Goal: Information Seeking & Learning: Learn about a topic

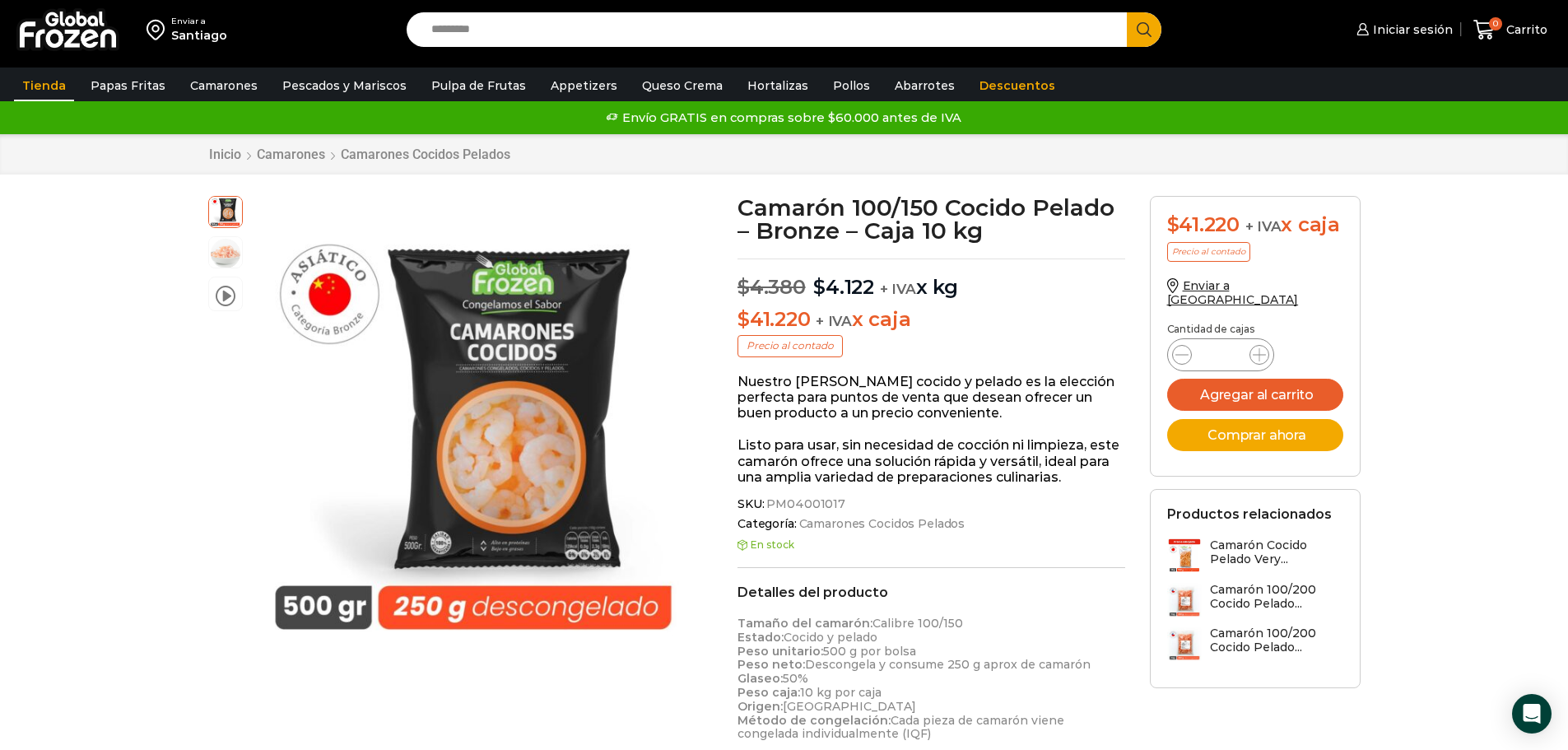
click at [41, 84] on link "Tienda" at bounding box center [44, 86] width 60 height 31
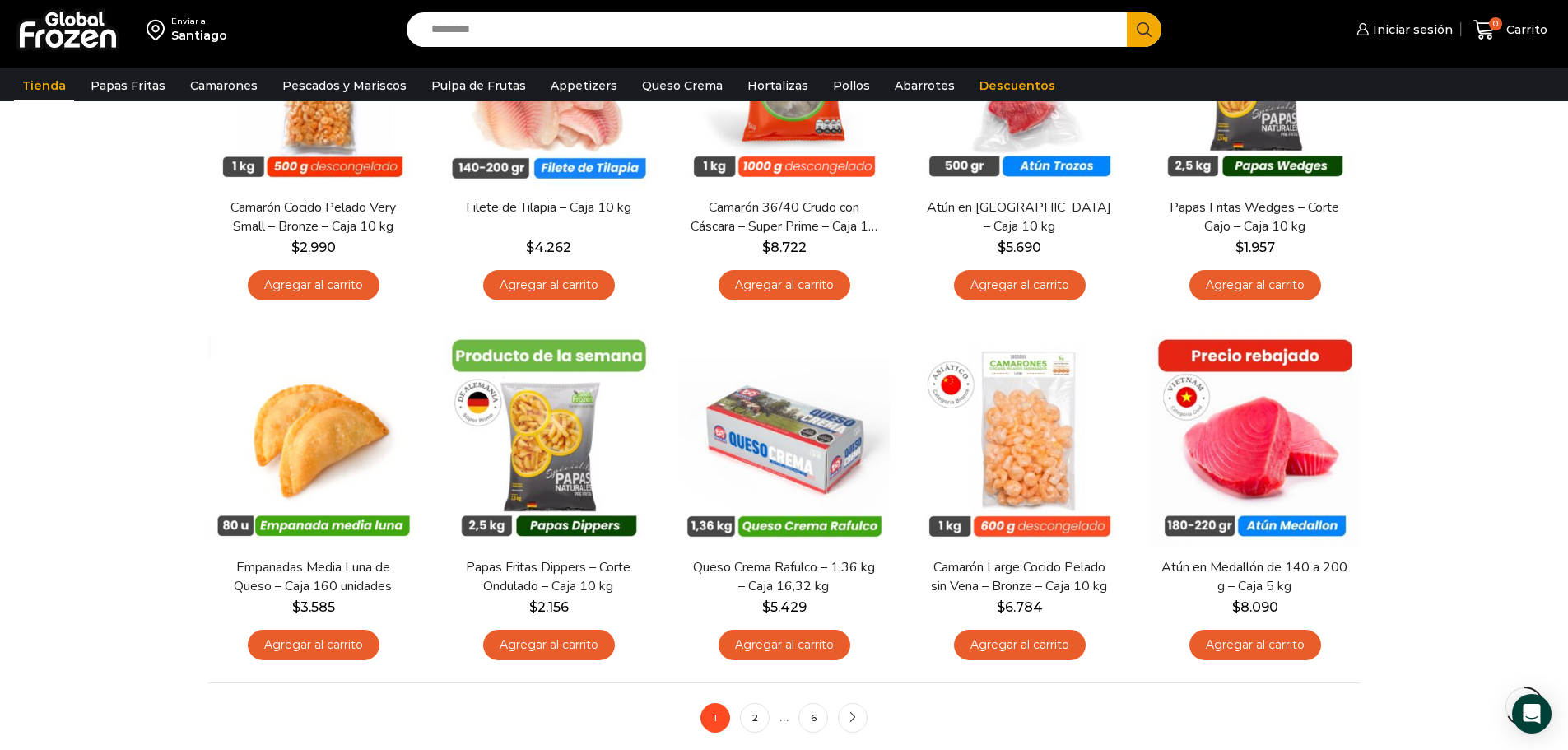
scroll to position [987, 0]
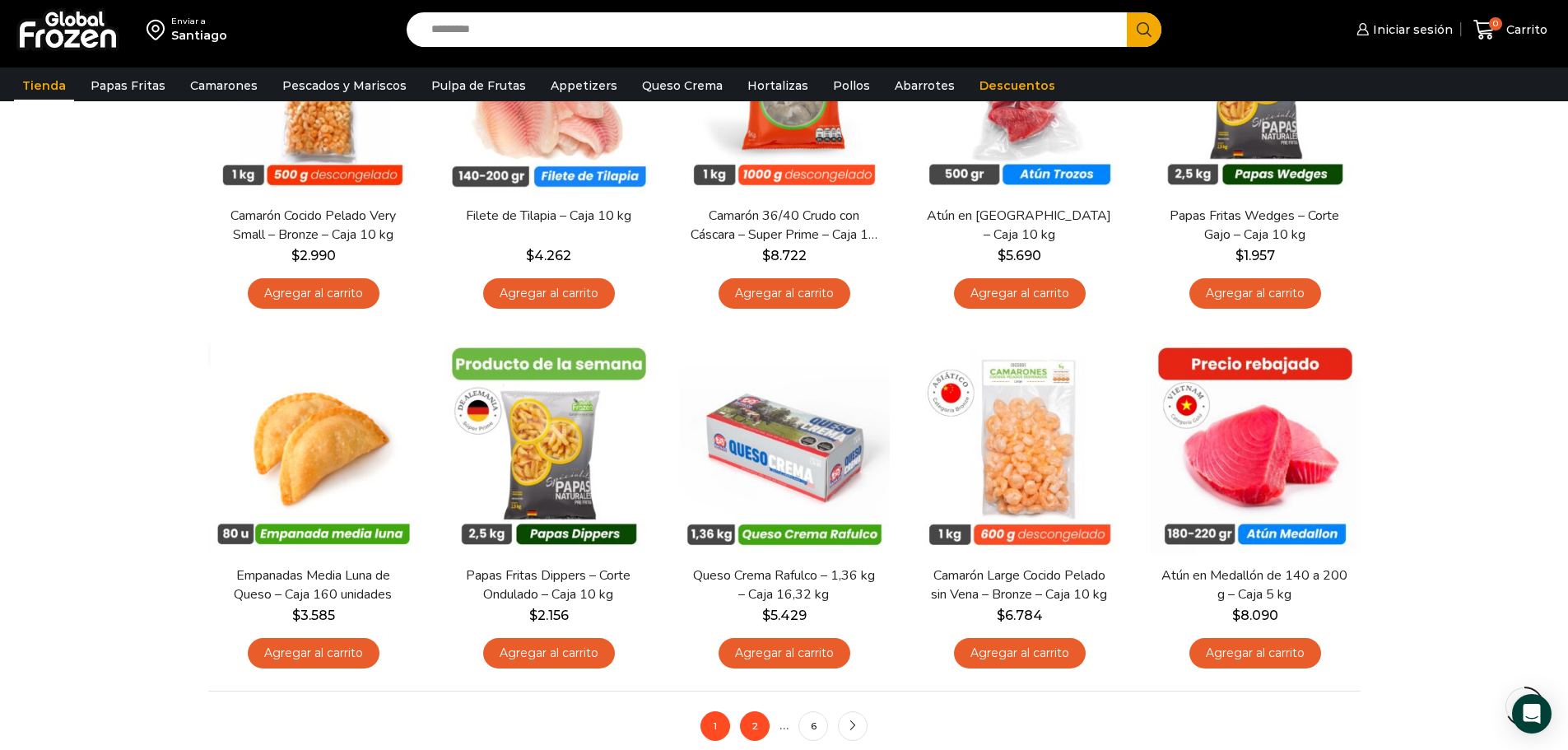
click at [755, 730] on link "2" at bounding box center [754, 726] width 30 height 30
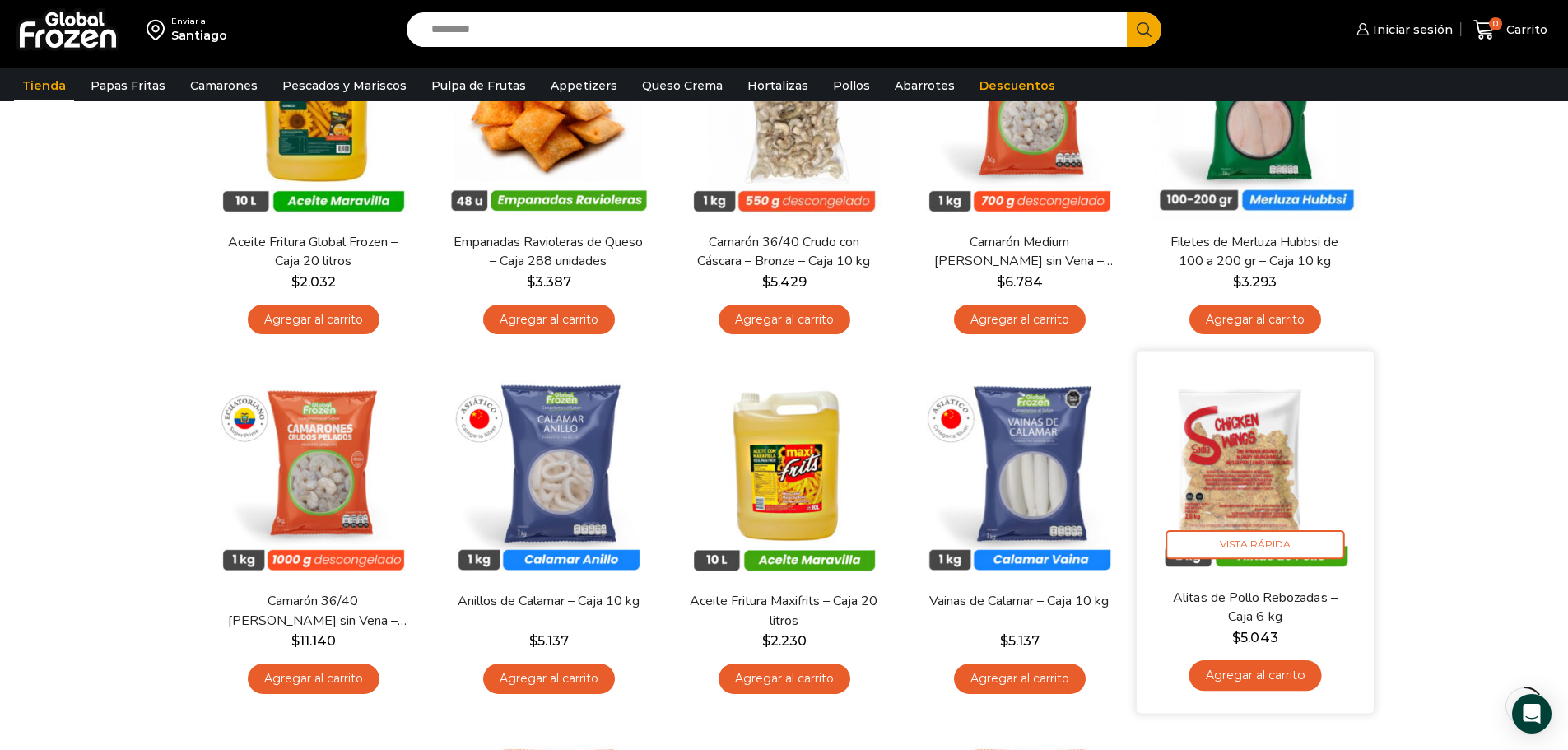
scroll to position [247, 0]
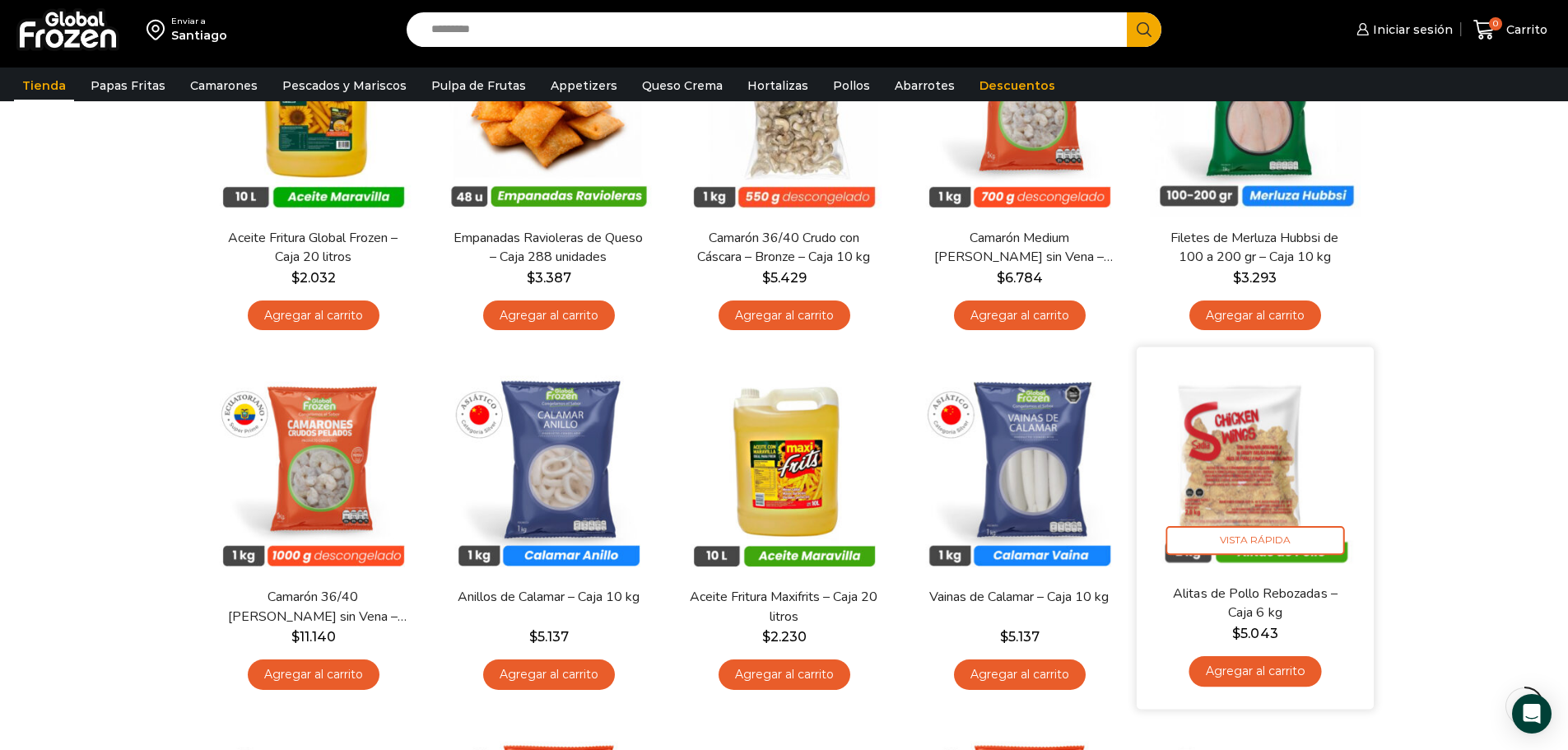
drag, startPoint x: 1339, startPoint y: 452, endPoint x: 1347, endPoint y: 446, distance: 10.0
click at [1340, 451] on img at bounding box center [1256, 466] width 212 height 212
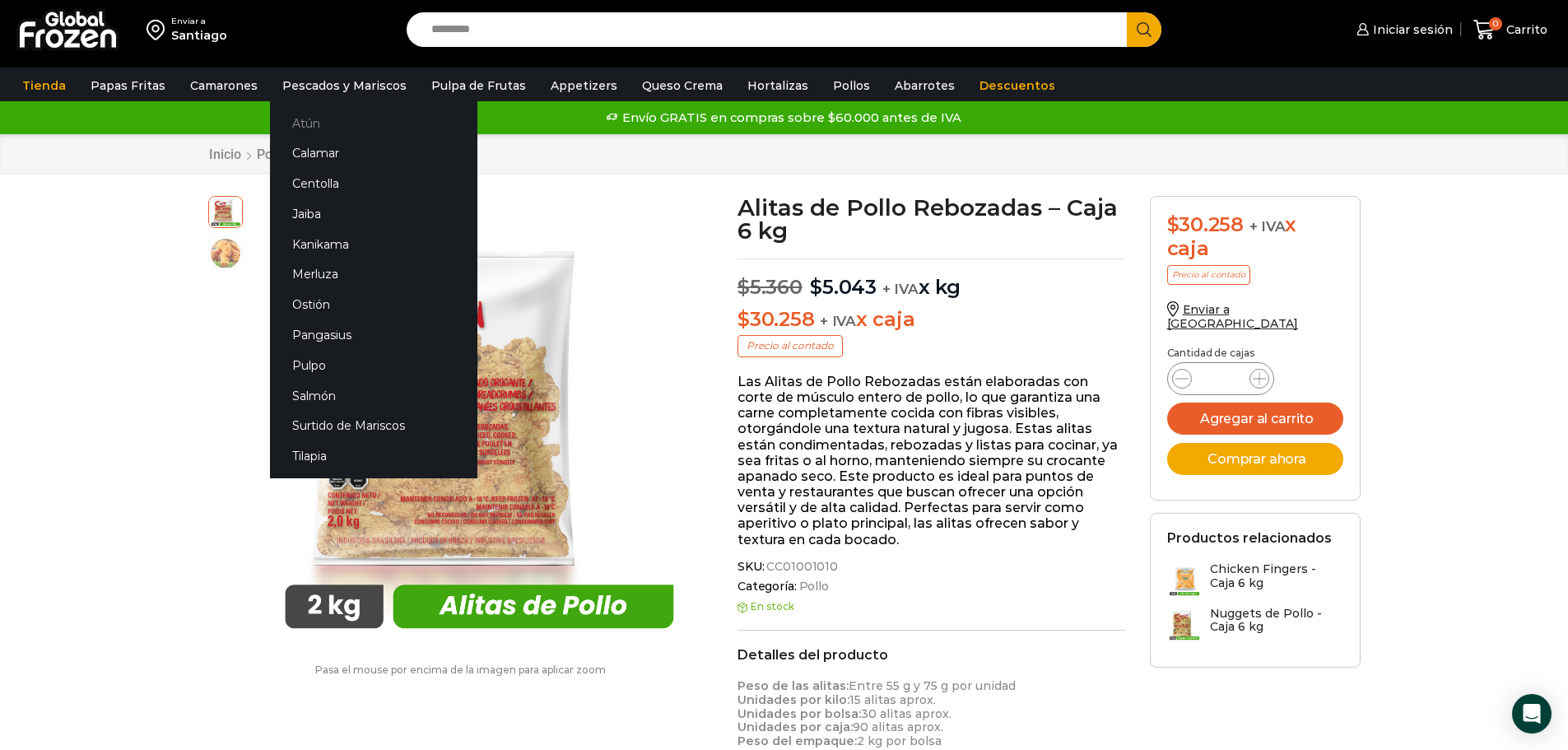
click at [311, 126] on link "Atún" at bounding box center [373, 123] width 207 height 31
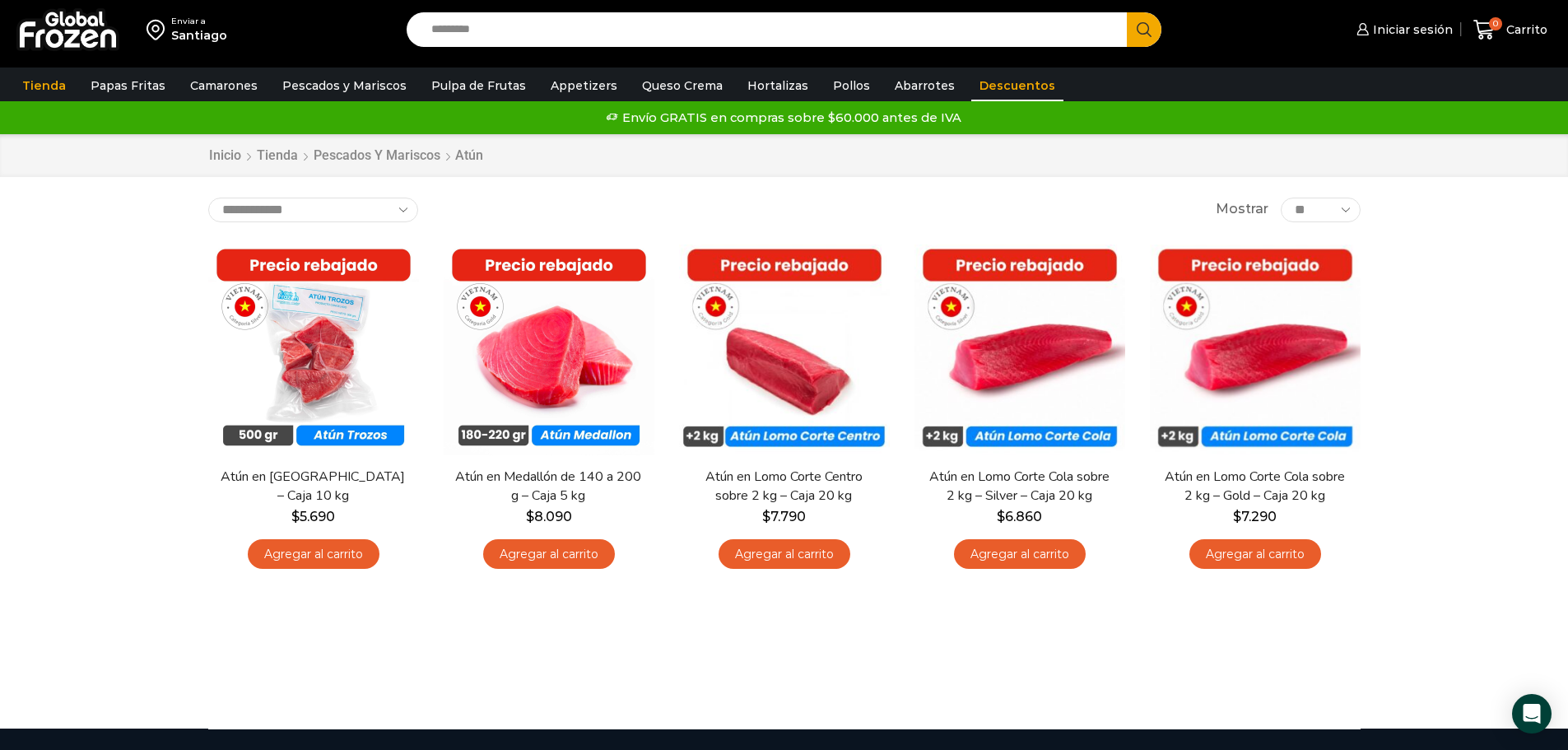
click at [992, 81] on link "Descuentos" at bounding box center [1017, 86] width 93 height 31
